Goal: Information Seeking & Learning: Learn about a topic

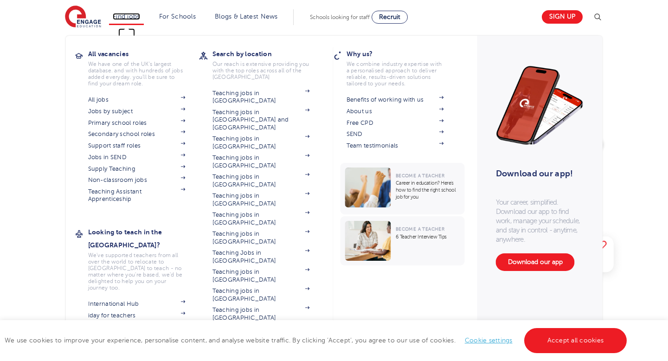
click at [120, 18] on link "Find jobs" at bounding box center [126, 16] width 27 height 7
click at [127, 136] on link "Secondary school roles" at bounding box center [136, 133] width 97 height 7
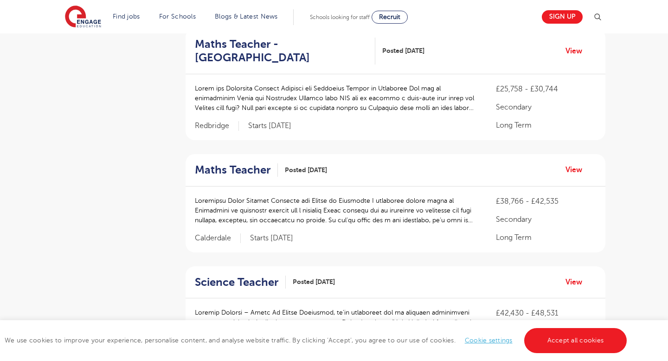
scroll to position [450, 0]
click at [290, 216] on p at bounding box center [336, 209] width 283 height 29
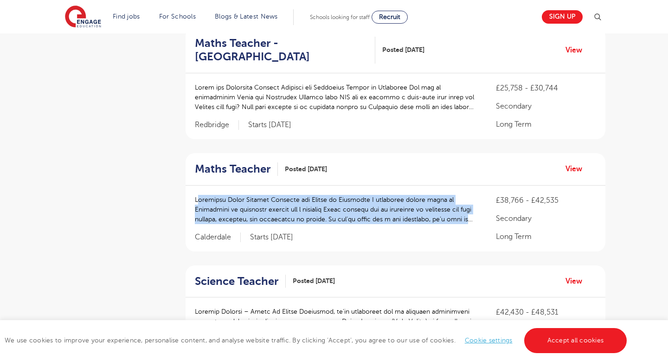
click at [290, 216] on p at bounding box center [336, 209] width 283 height 29
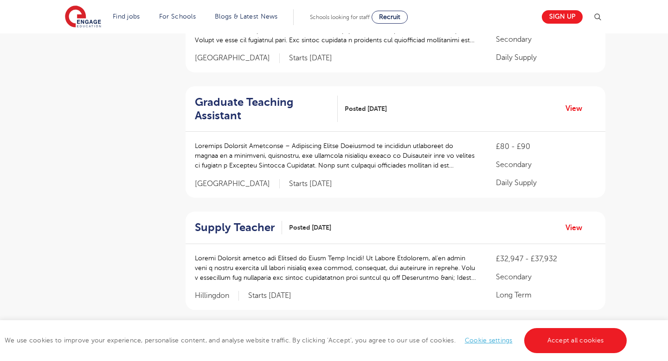
scroll to position [979, 0]
click at [281, 153] on p at bounding box center [336, 155] width 283 height 29
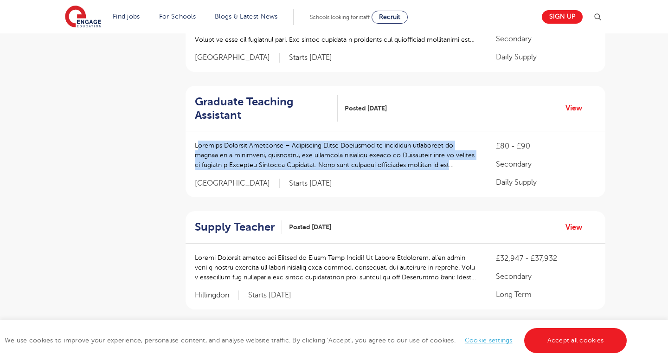
click at [281, 153] on p at bounding box center [336, 155] width 283 height 29
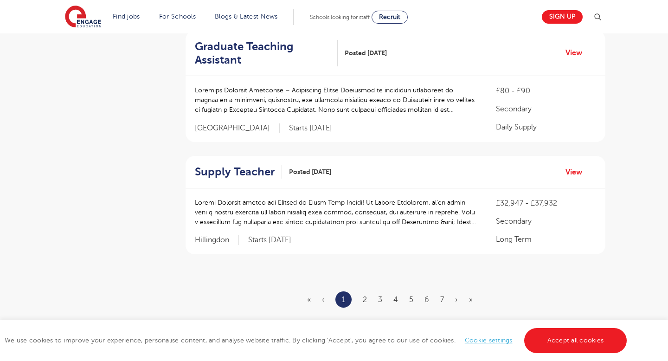
scroll to position [1036, 0]
click at [340, 106] on p at bounding box center [336, 98] width 283 height 29
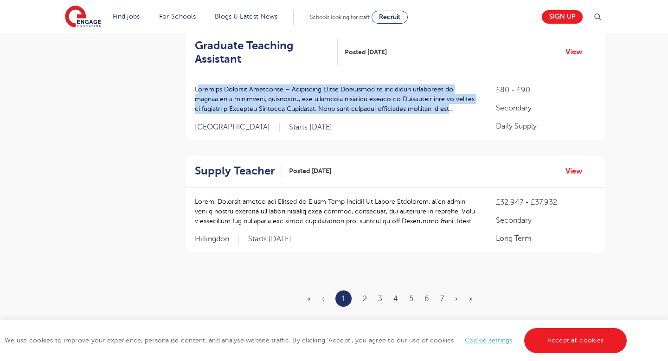
click at [340, 106] on p at bounding box center [336, 98] width 283 height 29
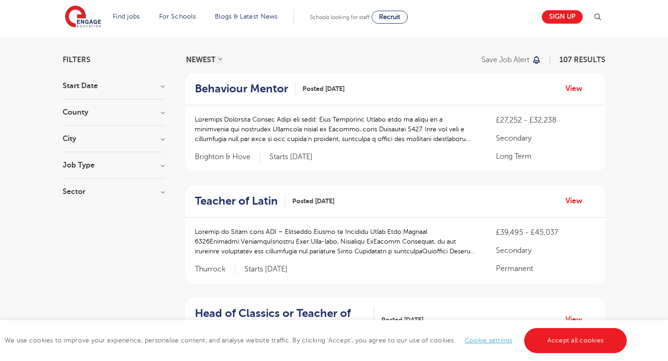
scroll to position [0, 0]
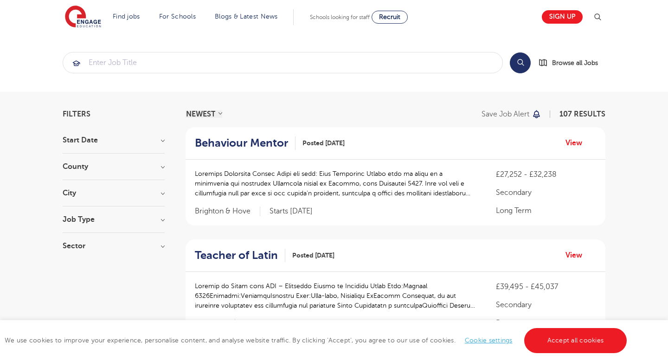
click at [117, 165] on h3 "County" at bounding box center [114, 166] width 102 height 7
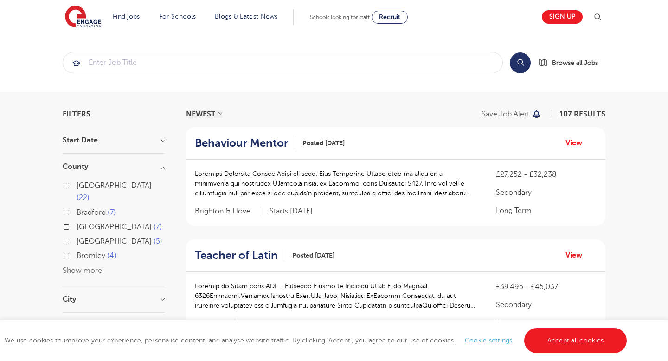
click at [97, 266] on button "Show more" at bounding box center [82, 270] width 39 height 8
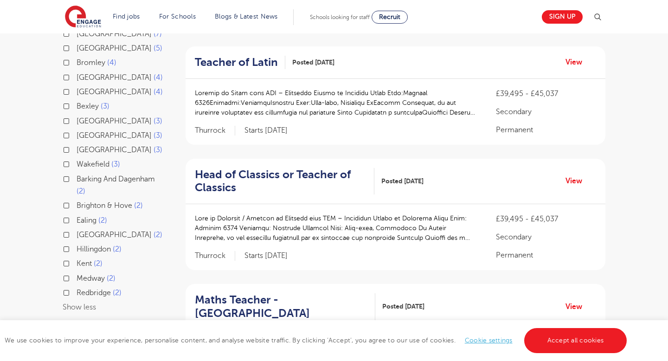
scroll to position [196, 0]
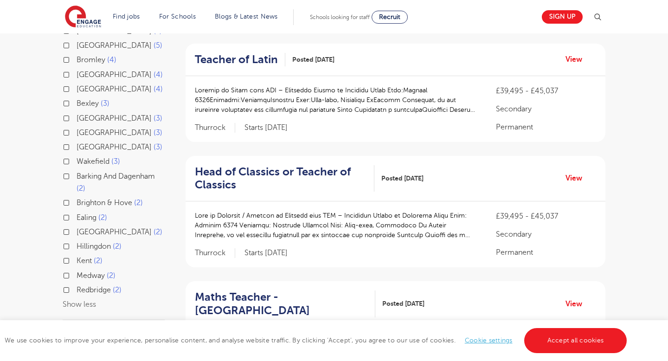
click at [89, 214] on span "Ealing" at bounding box center [87, 218] width 20 height 8
click at [83, 214] on input "Ealing 2" at bounding box center [80, 217] width 6 height 6
checkbox input "true"
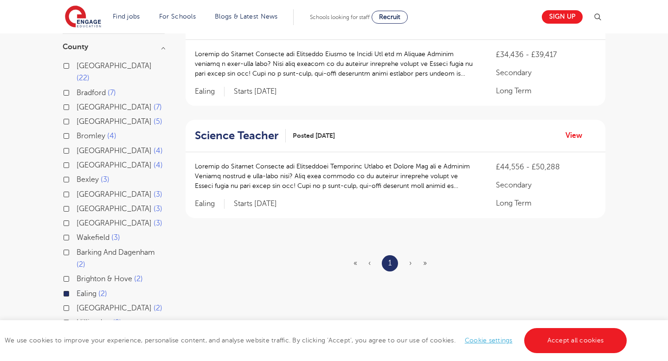
scroll to position [120, 0]
click at [90, 289] on span "Ealing" at bounding box center [87, 293] width 20 height 8
click at [83, 289] on input "Ealing 2" at bounding box center [80, 292] width 6 height 6
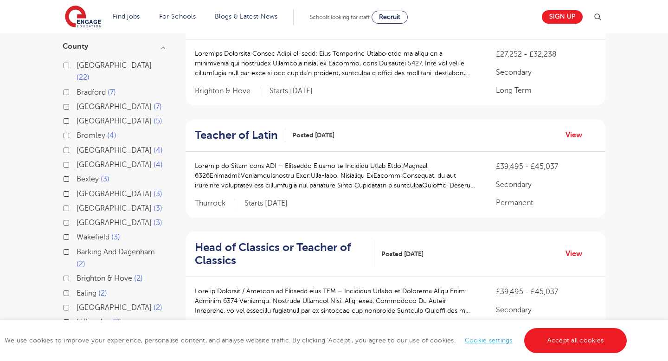
scroll to position [294, 0]
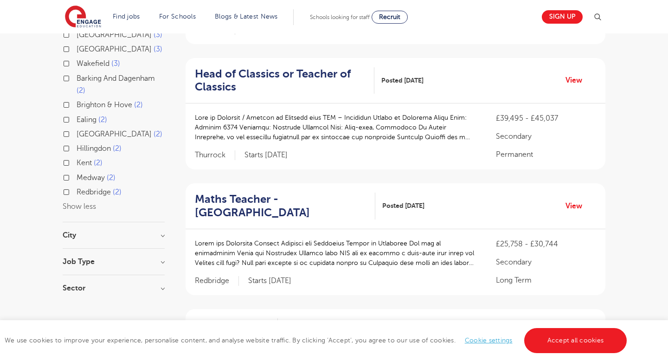
click at [91, 202] on button "Show less" at bounding box center [79, 206] width 33 height 8
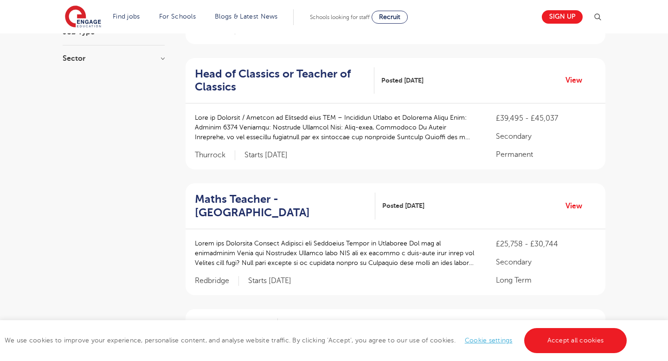
scroll to position [0, 0]
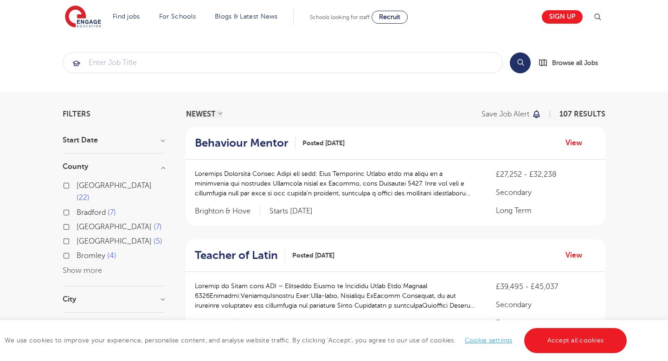
click at [89, 266] on div "County [GEOGRAPHIC_DATA] 22 [GEOGRAPHIC_DATA] 7 [GEOGRAPHIC_DATA] 7 [GEOGRAPHIC…" at bounding box center [114, 224] width 102 height 123
click at [89, 266] on button "Show more" at bounding box center [82, 270] width 39 height 8
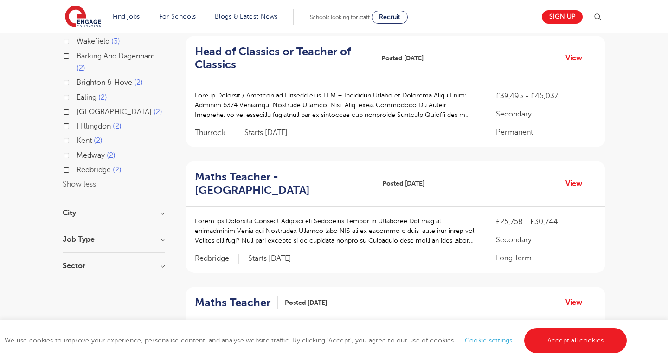
scroll to position [318, 0]
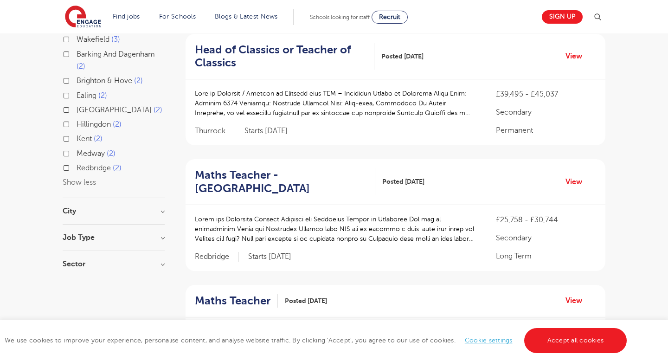
click at [103, 210] on div "City [GEOGRAPHIC_DATA] 22 Bradford 7 Bromley 4 Greenwich 4 Hastings 4 Show more" at bounding box center [114, 215] width 102 height 17
click at [134, 207] on h3 "City" at bounding box center [114, 210] width 102 height 7
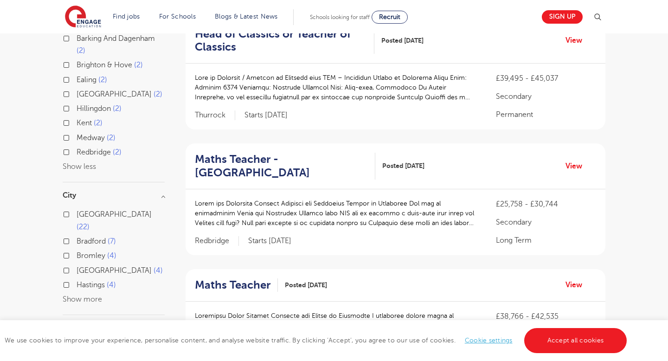
scroll to position [344, 0]
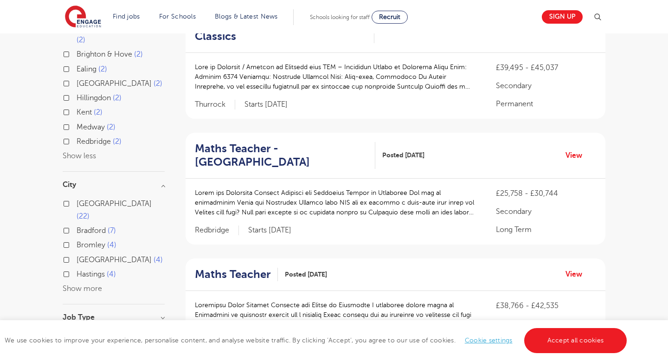
click at [91, 285] on button "Show more" at bounding box center [82, 289] width 39 height 8
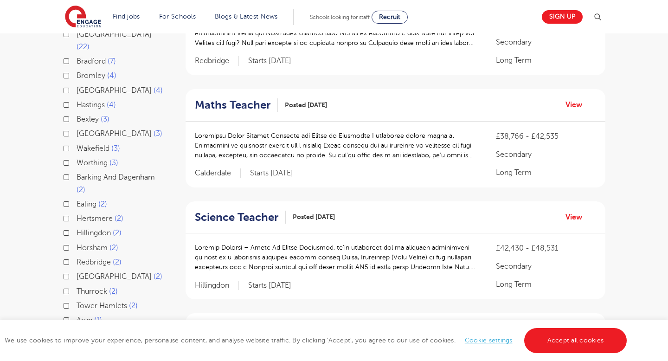
click at [96, 229] on span "Hillingdon" at bounding box center [94, 233] width 34 height 8
click at [83, 229] on input "Hillingdon 2" at bounding box center [80, 232] width 6 height 6
checkbox input "true"
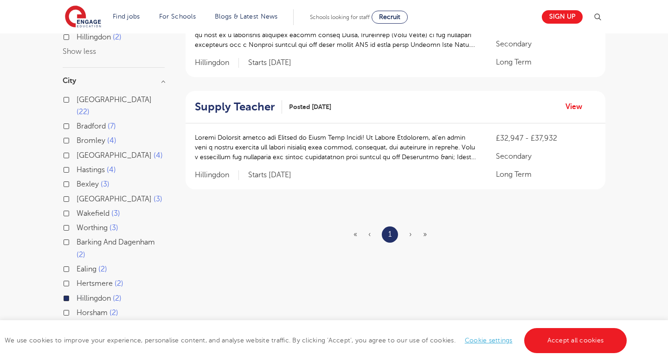
scroll to position [32, 0]
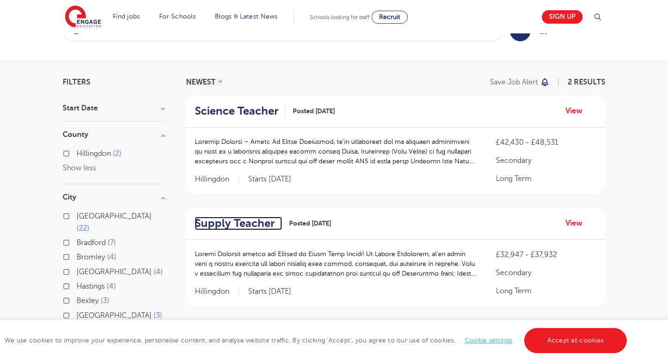
click at [243, 220] on h2 "Supply Teacher" at bounding box center [235, 223] width 80 height 13
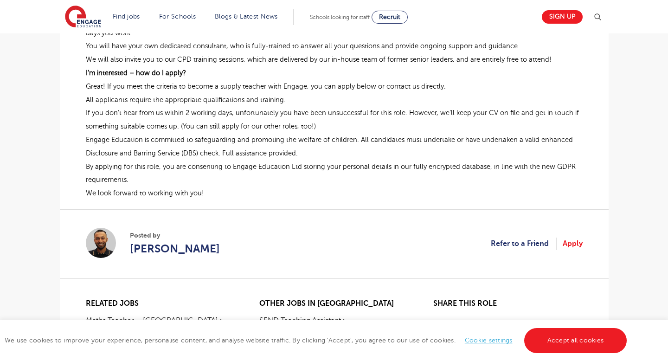
scroll to position [757, 0]
